Goal: Transaction & Acquisition: Book appointment/travel/reservation

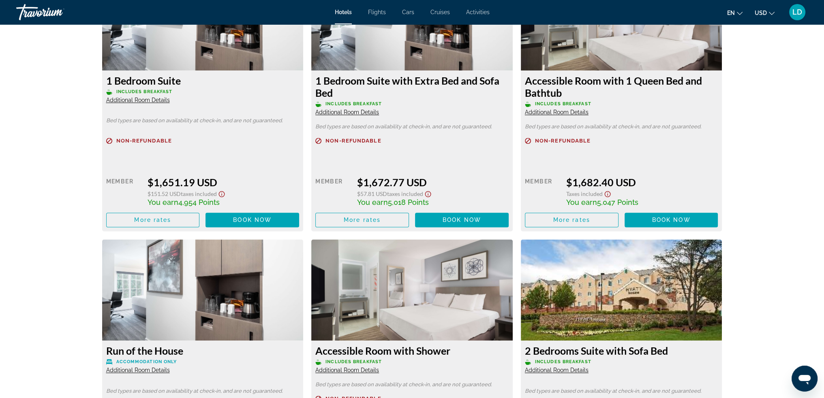
scroll to position [1581, 0]
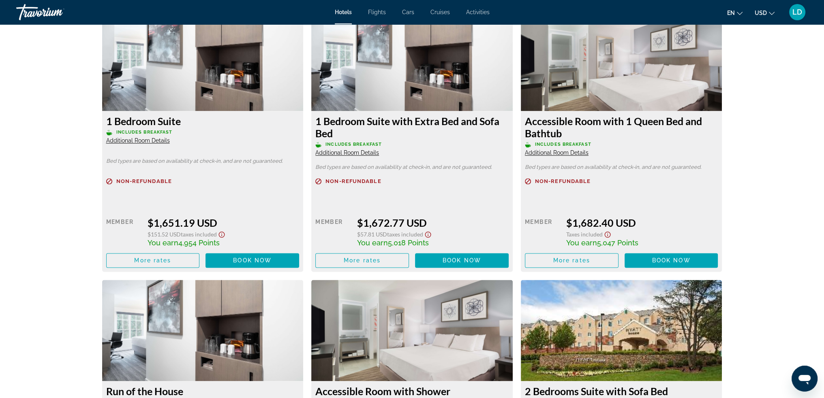
click at [358, 150] on span "Additional Room Details" at bounding box center [347, 153] width 64 height 6
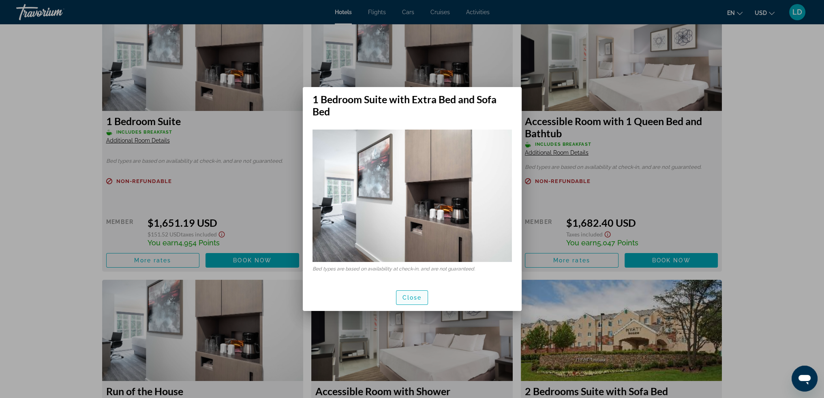
click at [409, 293] on span "button" at bounding box center [412, 297] width 32 height 19
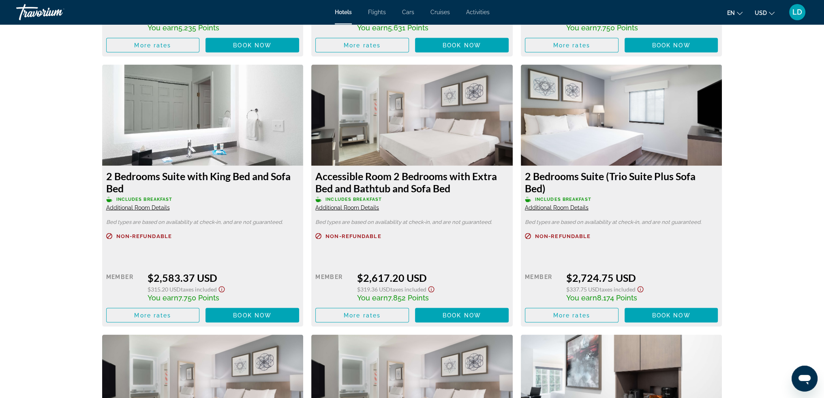
scroll to position [2027, 0]
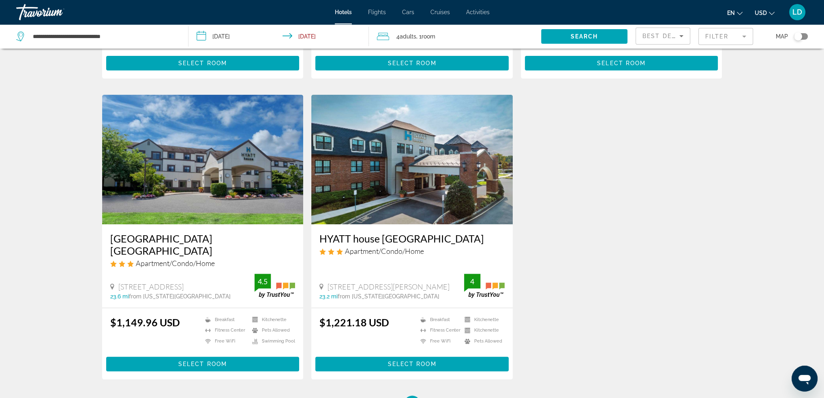
scroll to position [284, 0]
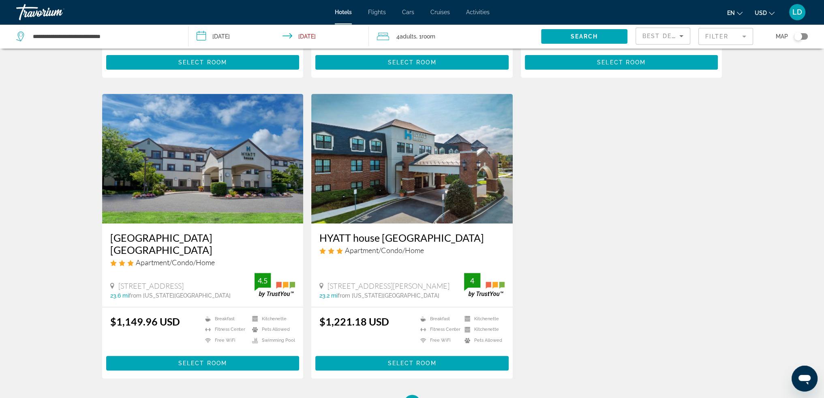
click at [229, 189] on img "Main content" at bounding box center [202, 159] width 201 height 130
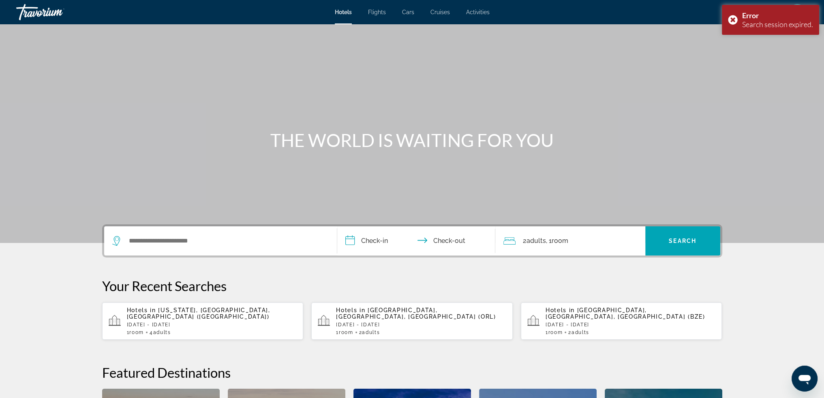
click at [246, 322] on p "[DATE] - [DATE]" at bounding box center [212, 325] width 170 height 6
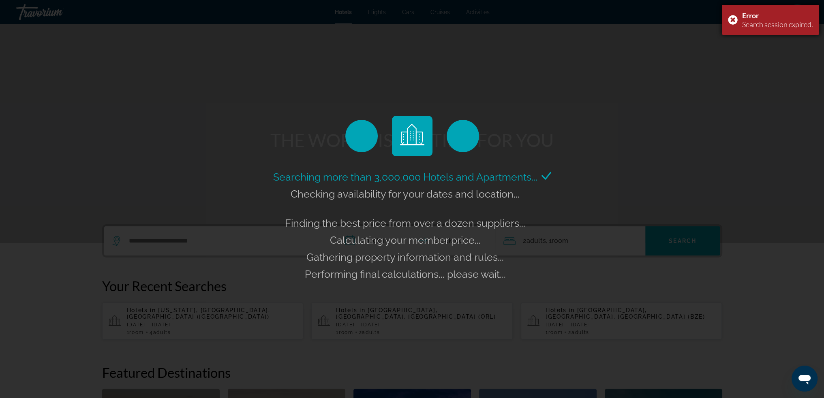
click at [734, 18] on div "Error Search session expired." at bounding box center [770, 20] width 97 height 30
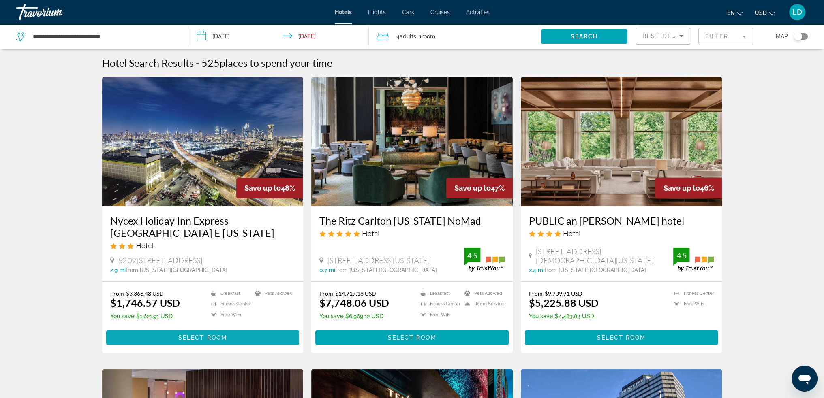
click at [227, 341] on span "Main content" at bounding box center [202, 337] width 193 height 19
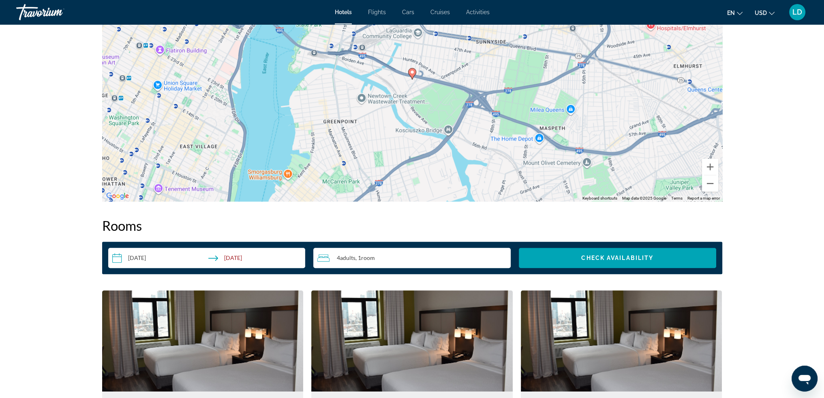
scroll to position [737, 0]
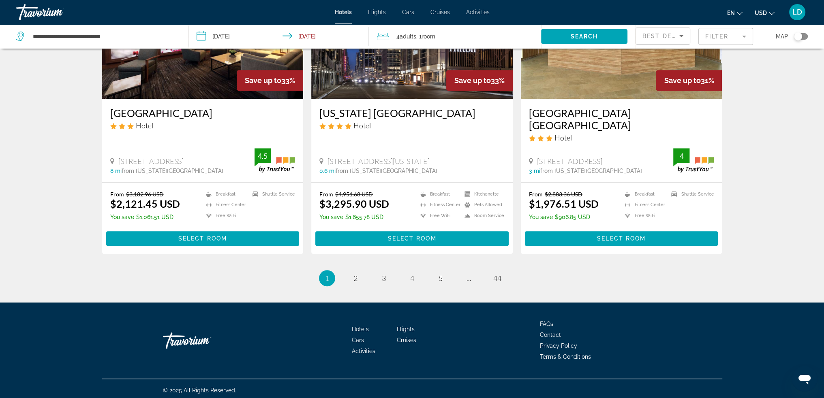
scroll to position [993, 0]
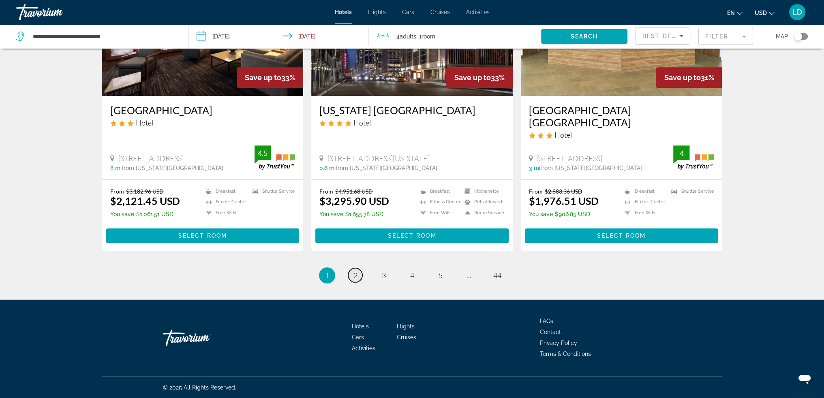
click at [349, 278] on link "page 2" at bounding box center [355, 275] width 14 height 14
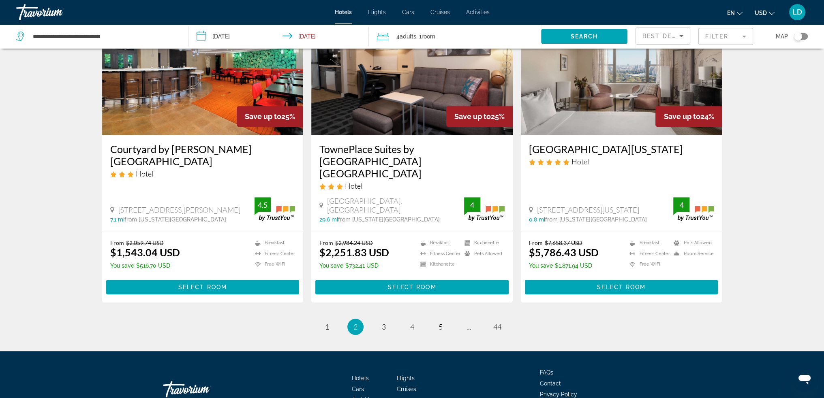
scroll to position [990, 0]
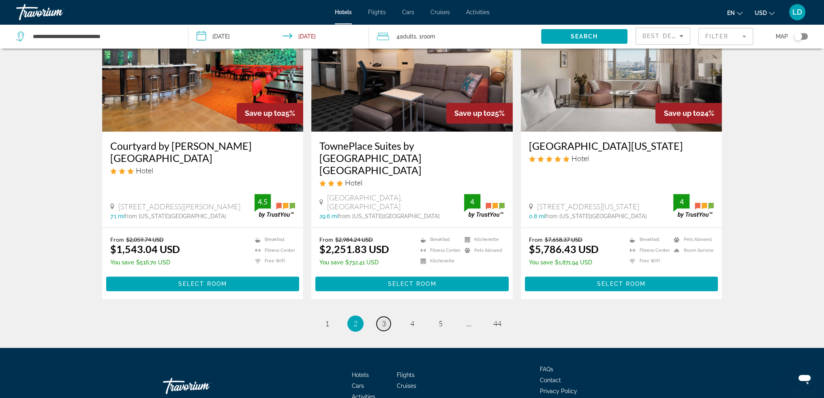
click at [384, 319] on span "3" at bounding box center [384, 323] width 4 height 9
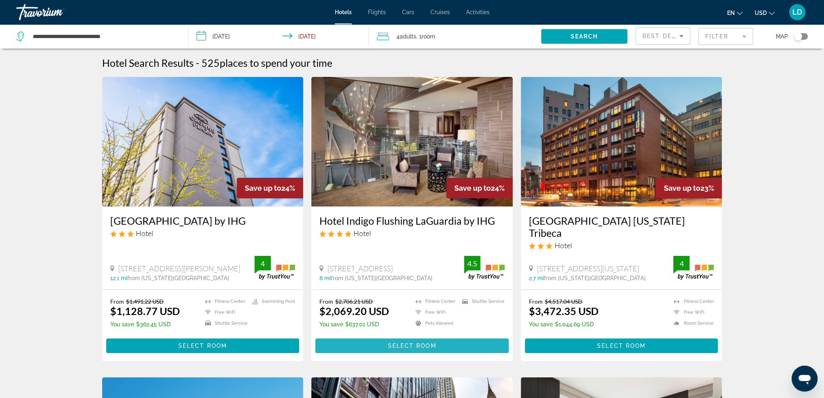
click at [409, 343] on span "Select Room" at bounding box center [411, 346] width 49 height 6
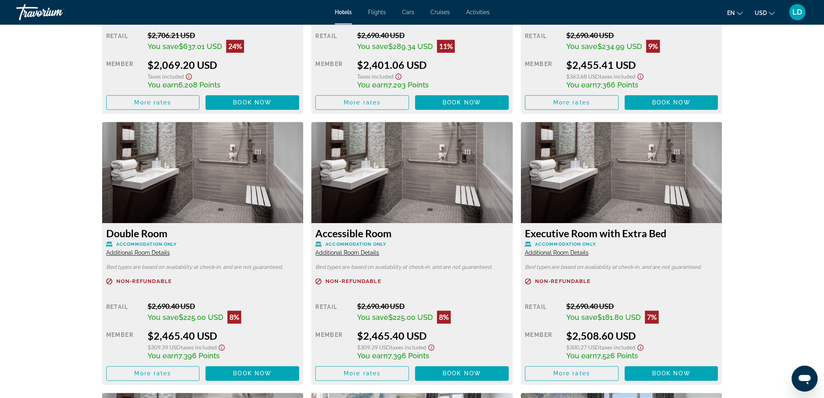
scroll to position [1338, 0]
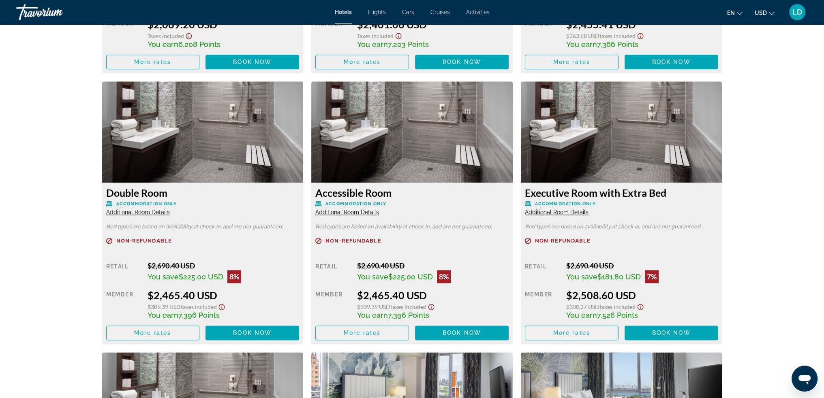
click at [155, 209] on span "Additional Room Details" at bounding box center [138, 212] width 64 height 6
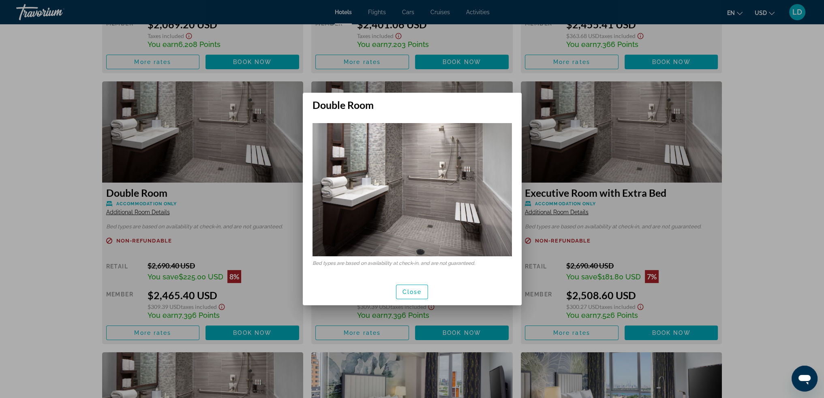
click at [155, 198] on div at bounding box center [412, 199] width 824 height 398
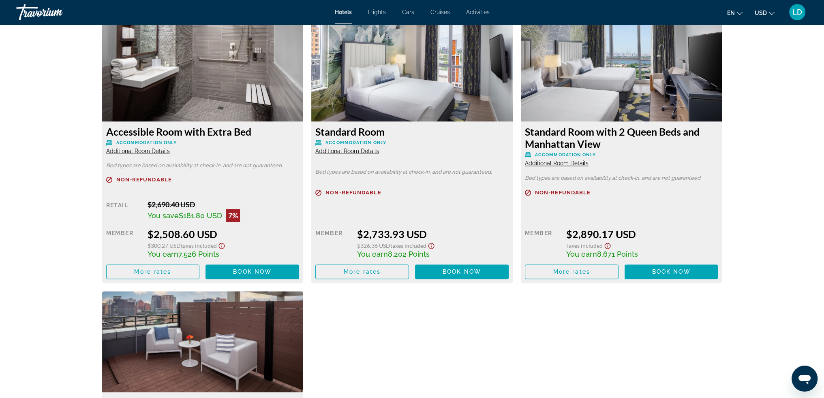
scroll to position [1662, 0]
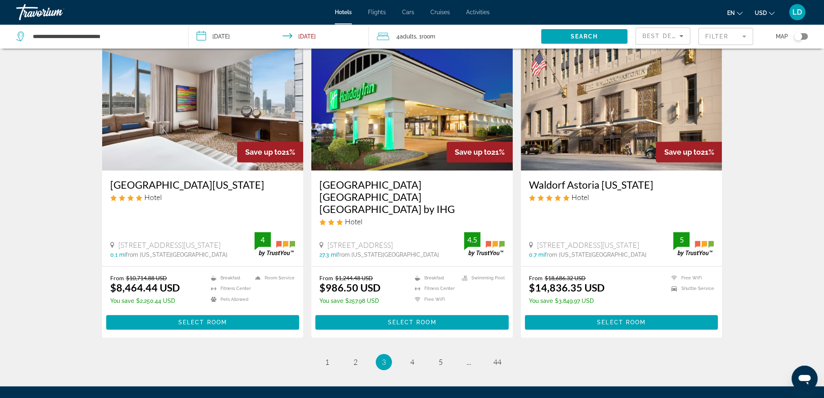
scroll to position [990, 0]
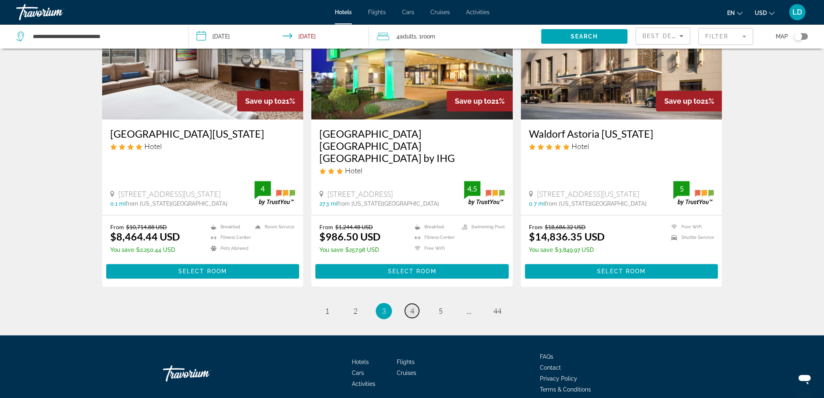
click at [416, 304] on link "page 4" at bounding box center [412, 311] width 14 height 14
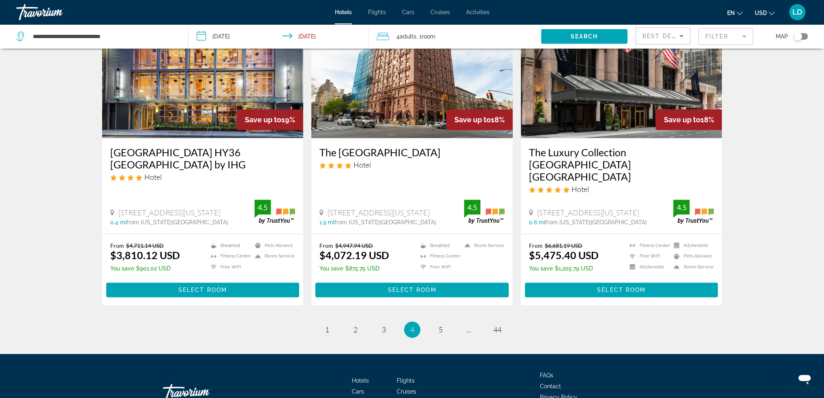
scroll to position [973, 0]
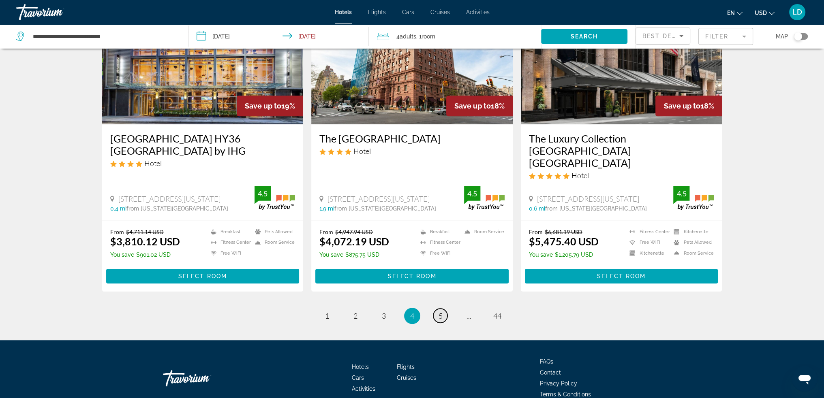
click at [441, 312] on span "5" at bounding box center [441, 316] width 4 height 9
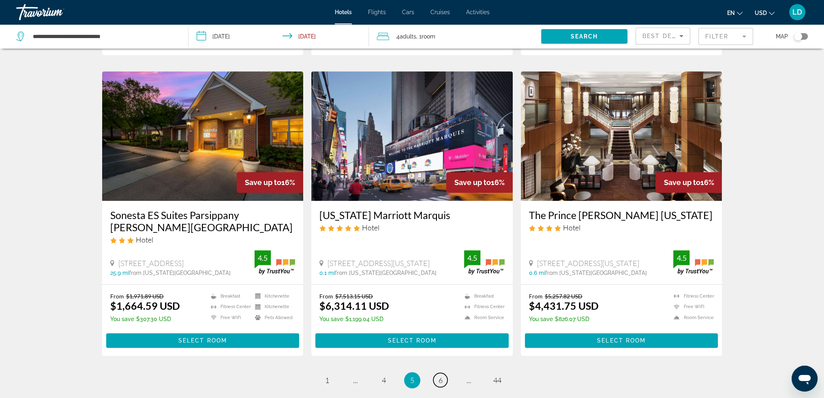
scroll to position [973, 0]
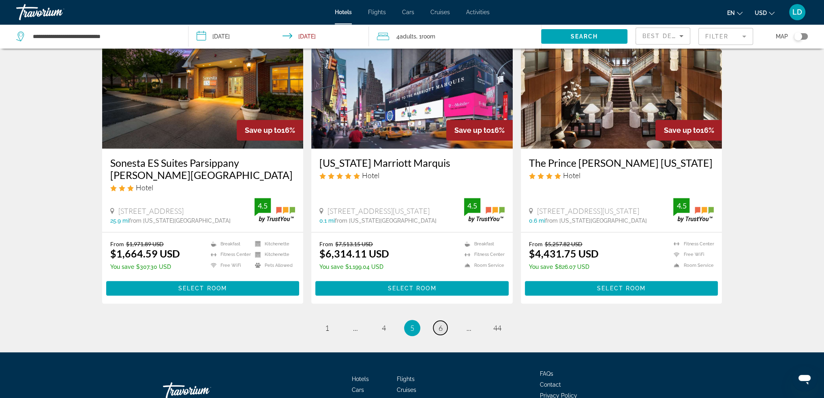
click at [443, 321] on link "page 6" at bounding box center [440, 328] width 14 height 14
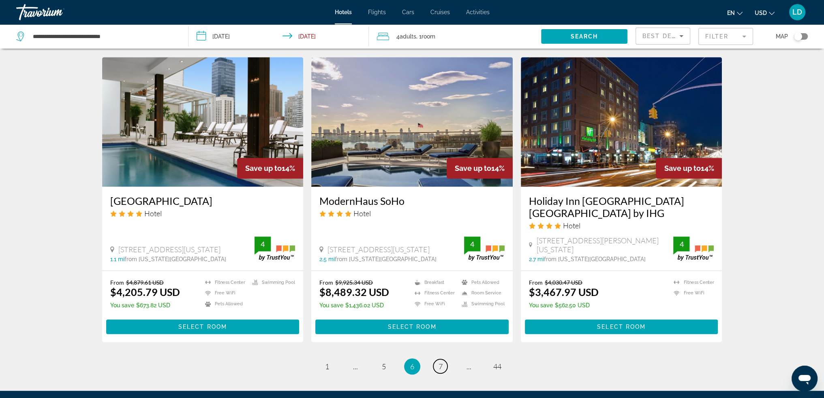
scroll to position [978, 0]
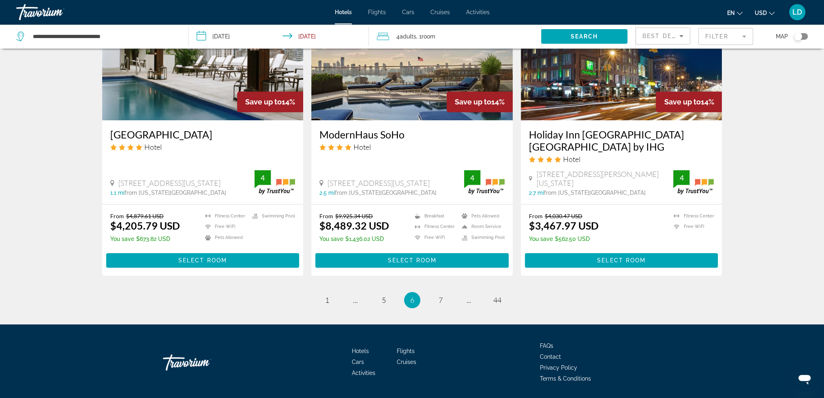
click at [430, 292] on ul "6 / 44 page 1 page ... page 5 You're on page 6 page 7 page ... page 44" at bounding box center [412, 300] width 620 height 16
click at [439, 296] on span "7" at bounding box center [441, 300] width 4 height 9
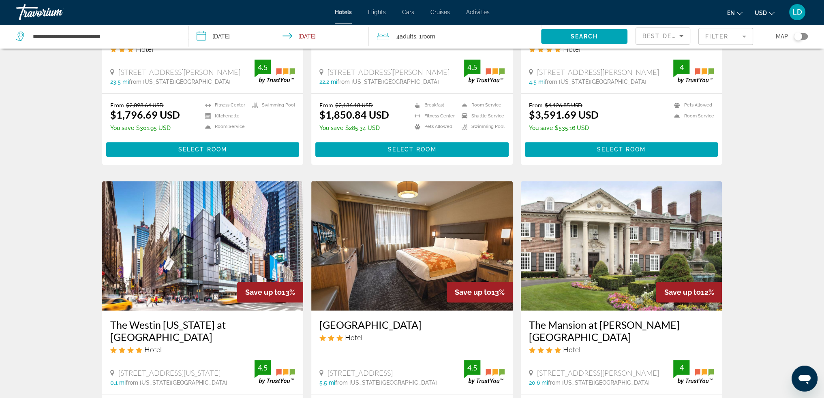
scroll to position [932, 0]
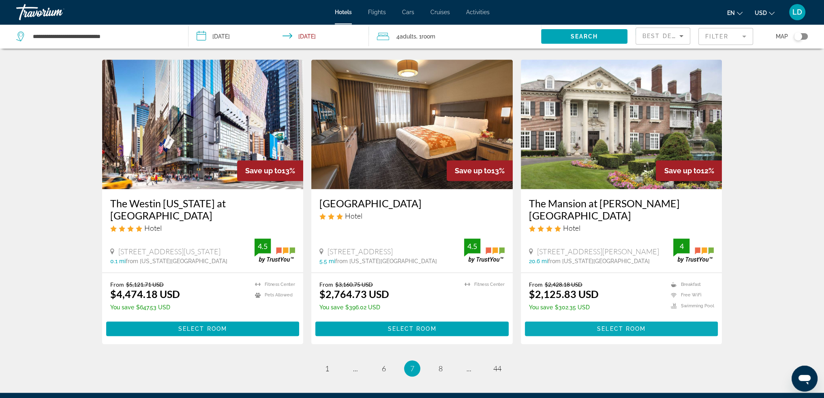
click at [612, 326] on span "Select Room" at bounding box center [621, 329] width 49 height 6
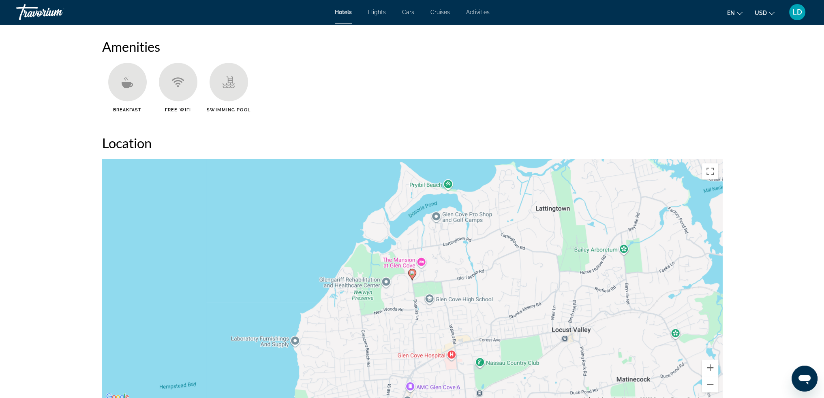
scroll to position [770, 0]
